Goal: Information Seeking & Learning: Learn about a topic

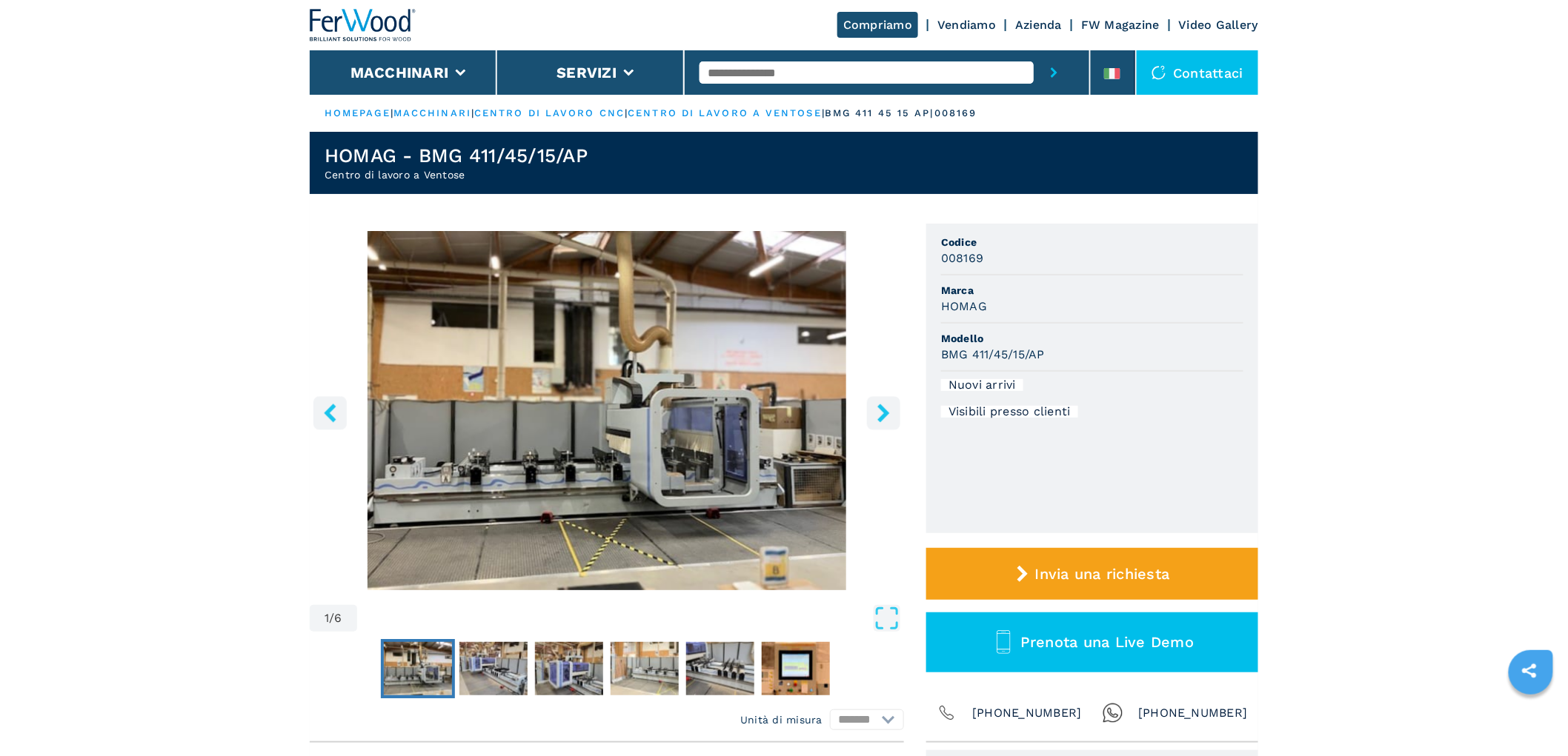
click at [876, 407] on icon "right-button" at bounding box center [884, 413] width 19 height 19
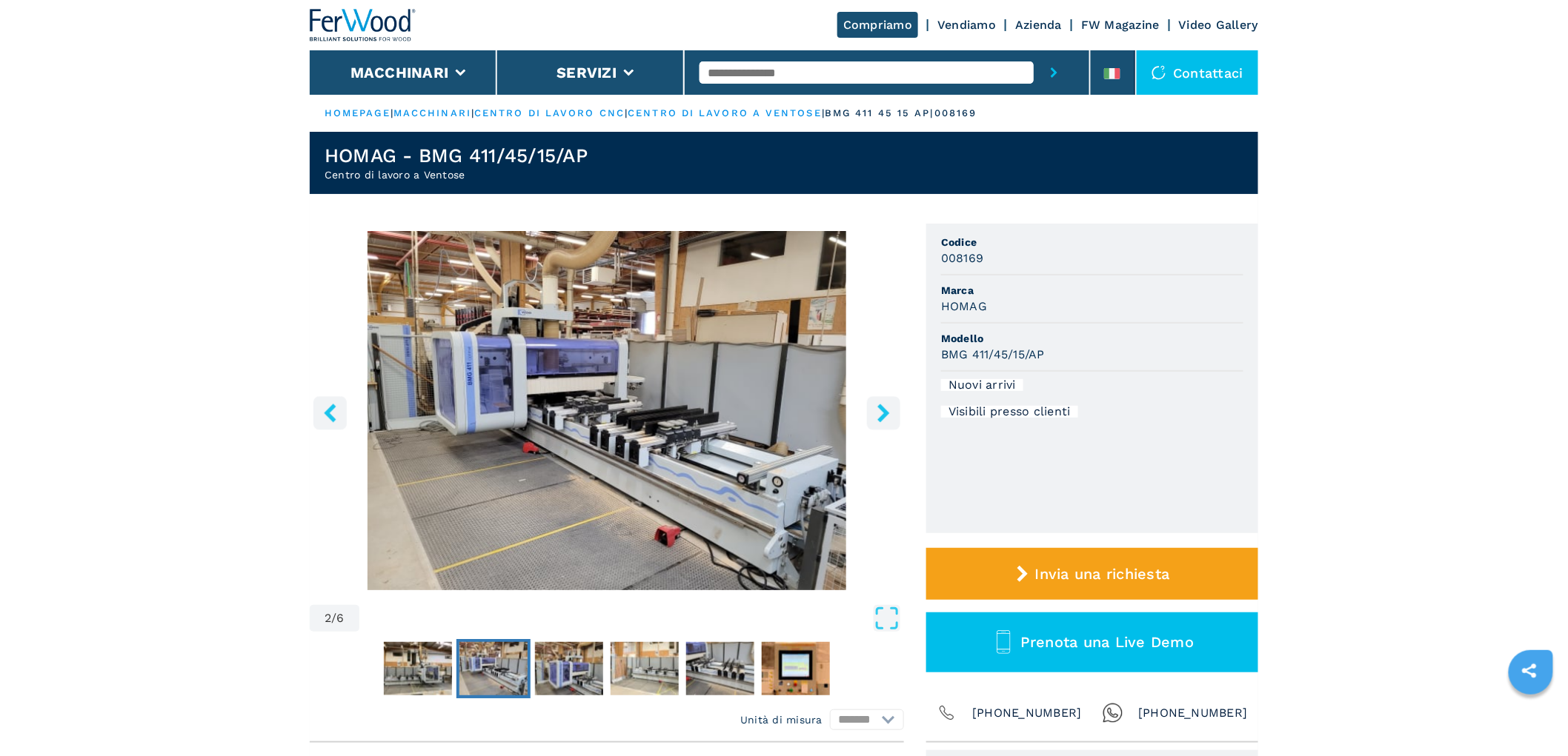
click at [876, 407] on icon "right-button" at bounding box center [884, 413] width 19 height 19
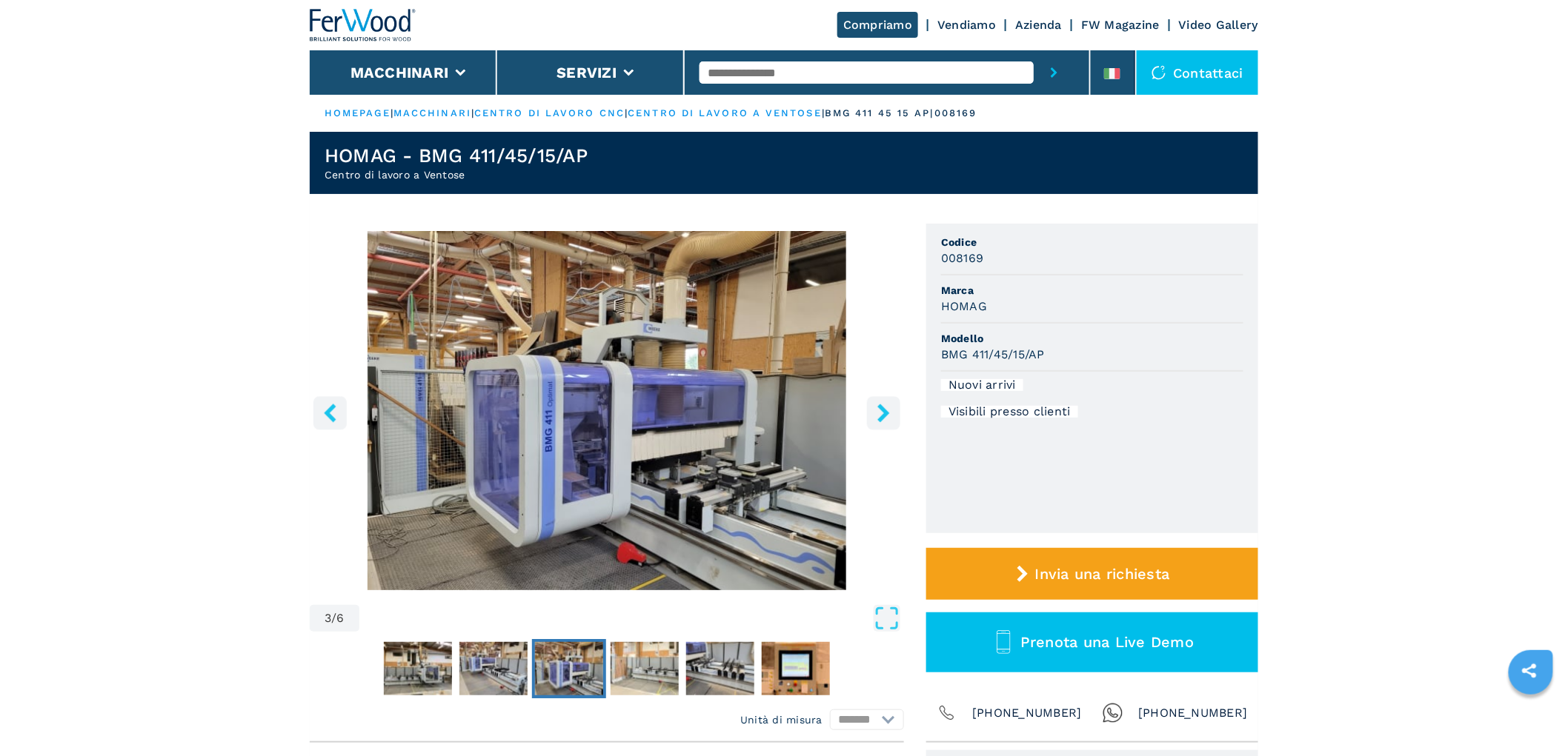
click at [876, 407] on icon "right-button" at bounding box center [884, 413] width 19 height 19
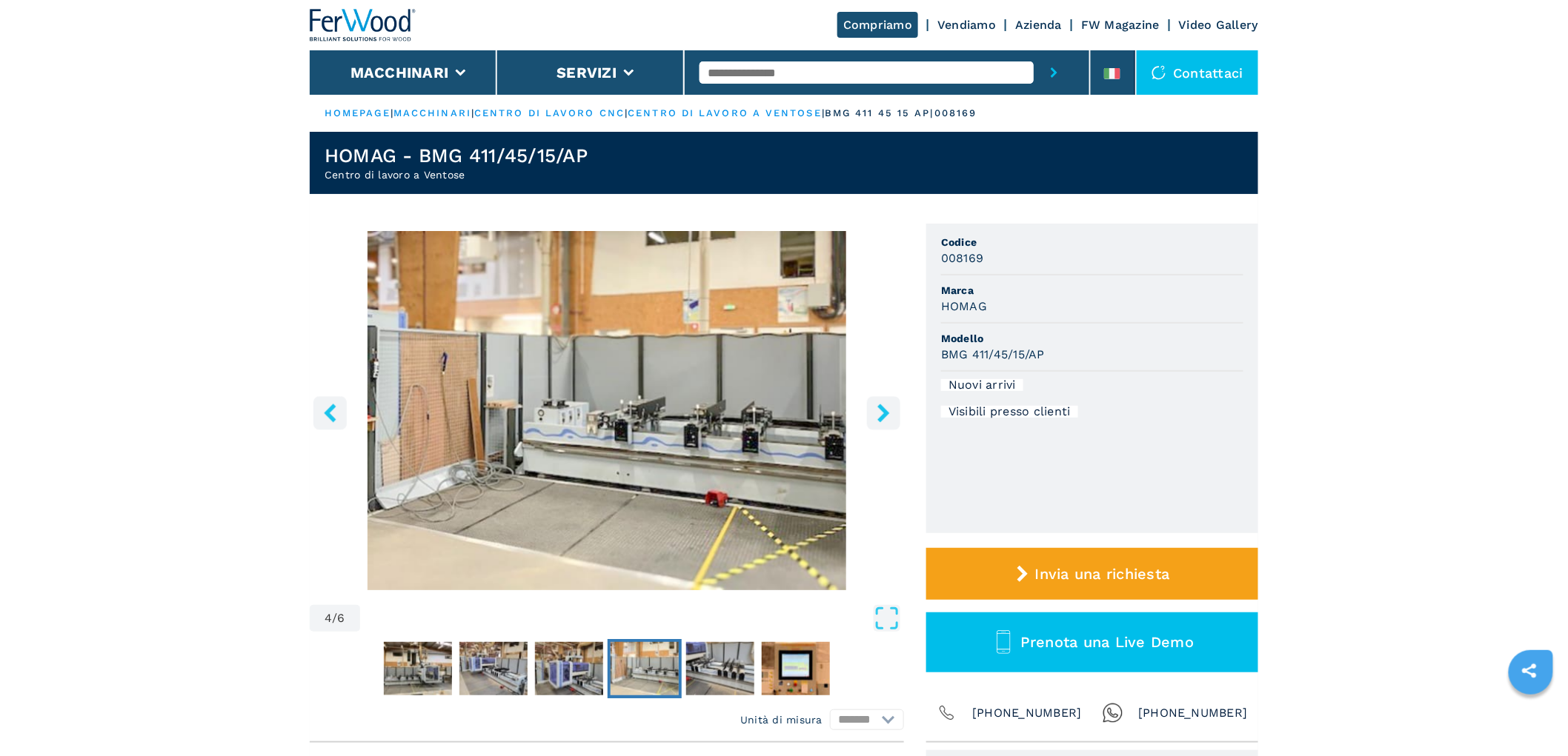
click at [876, 407] on icon "right-button" at bounding box center [884, 413] width 19 height 19
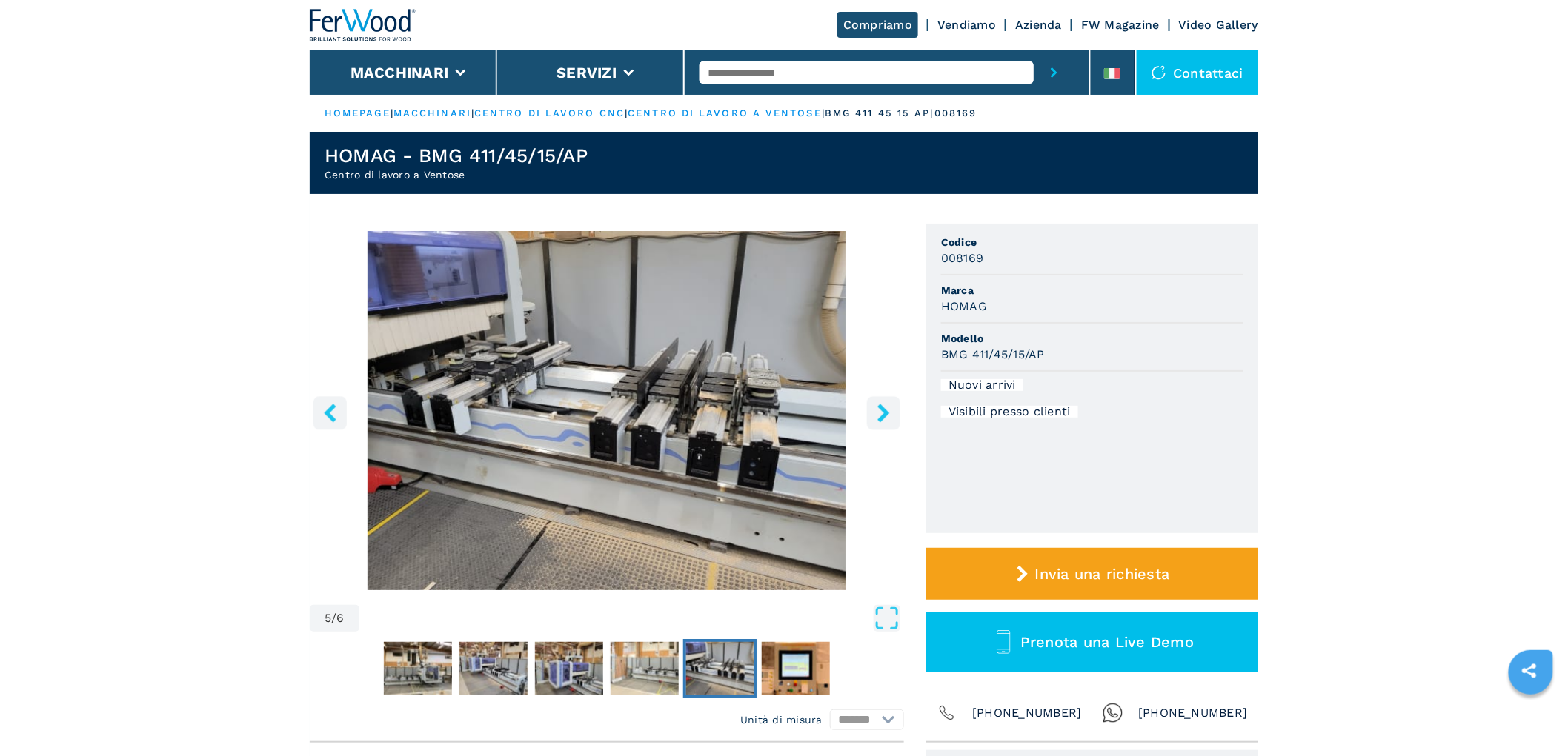
click at [876, 407] on icon "right-button" at bounding box center [884, 413] width 19 height 19
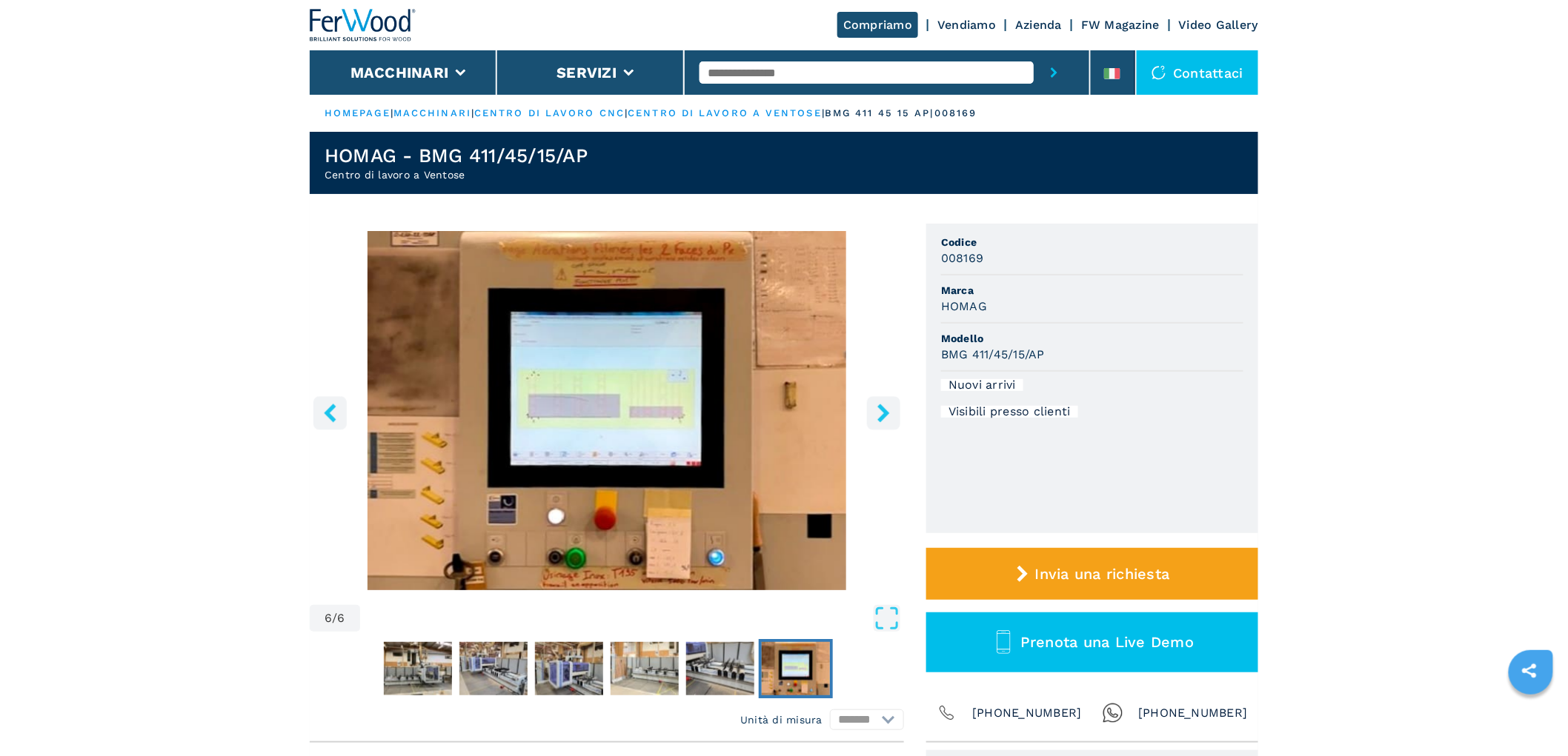
click at [876, 407] on icon "right-button" at bounding box center [884, 413] width 19 height 19
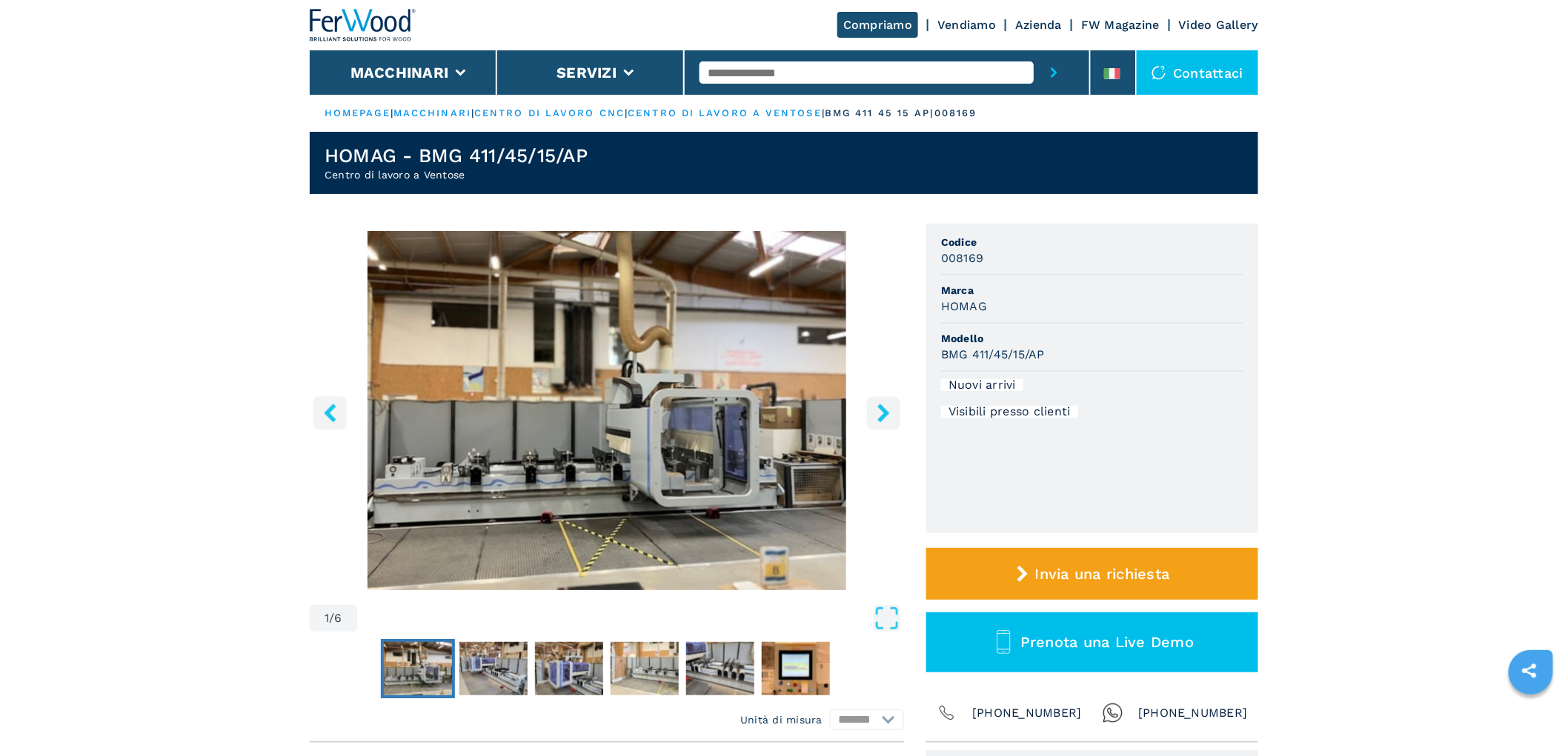
click at [876, 407] on icon "right-button" at bounding box center [884, 413] width 19 height 19
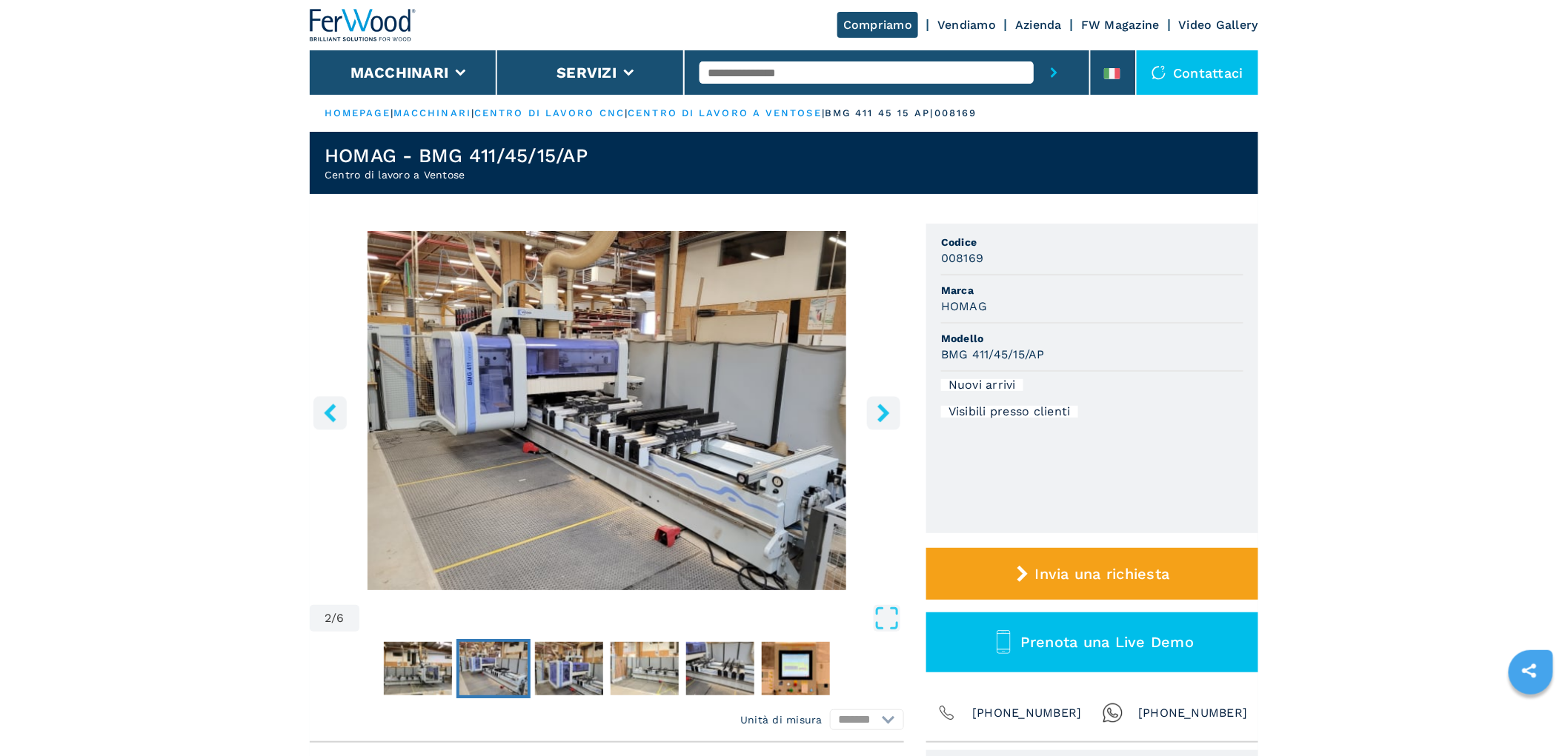
click at [876, 407] on icon "right-button" at bounding box center [884, 413] width 19 height 19
